Goal: Information Seeking & Learning: Compare options

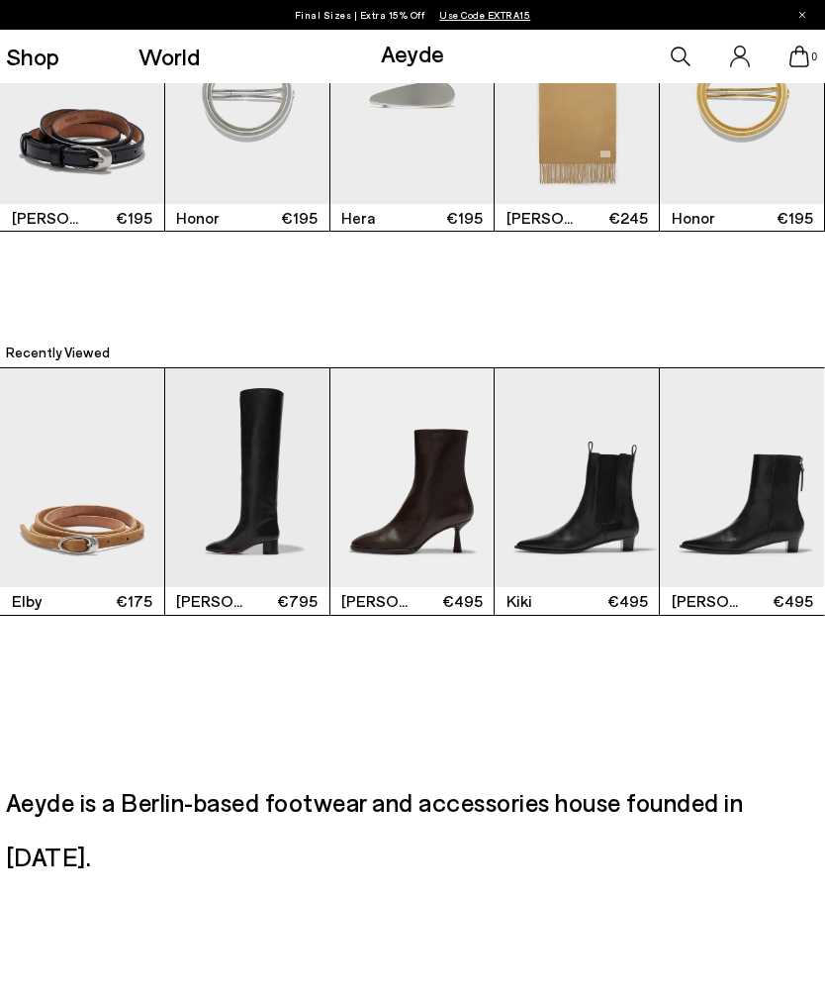
scroll to position [1422, 0]
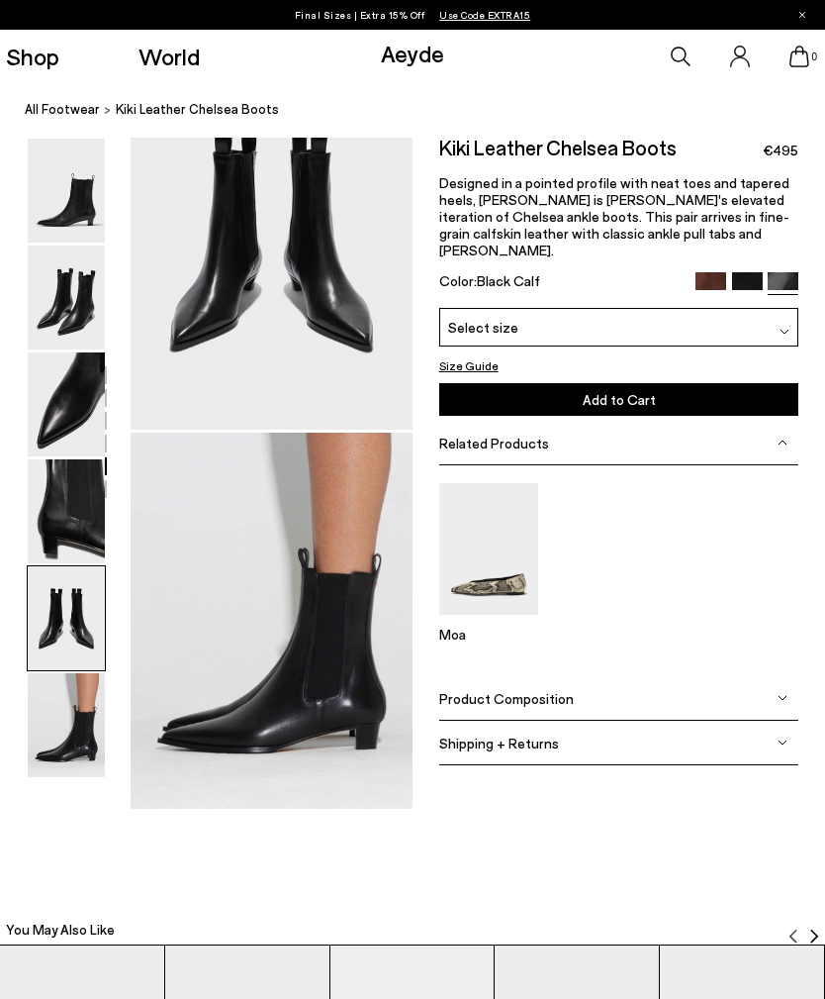
scroll to position [1599, 27]
